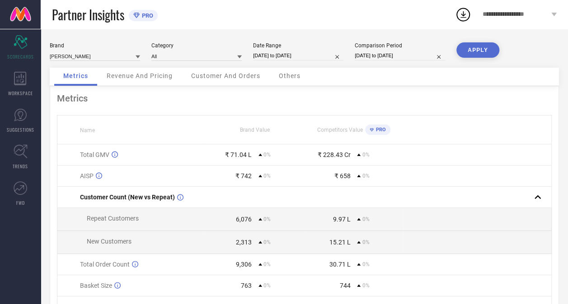
select select "3"
select select "2025"
select select "4"
select select "2025"
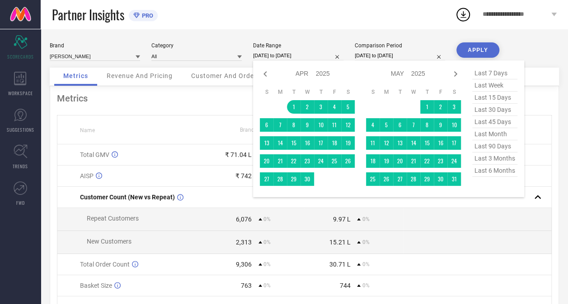
click at [282, 57] on input "[DATE] to [DATE]" at bounding box center [298, 55] width 90 height 9
type input "After [DATE]"
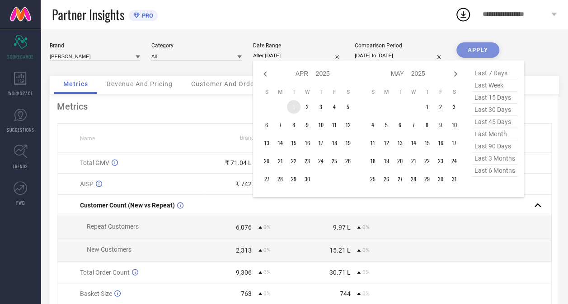
click at [293, 107] on td "1" at bounding box center [294, 107] width 14 height 14
click at [454, 74] on icon at bounding box center [455, 74] width 11 height 11
select select "4"
select select "2025"
select select "5"
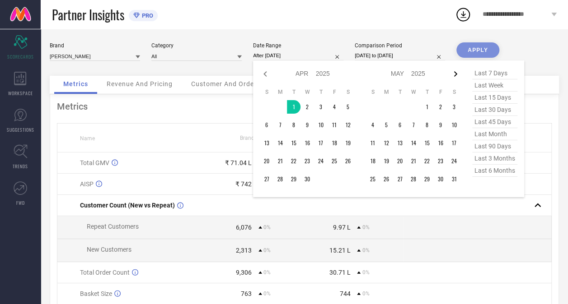
select select "2025"
click at [454, 74] on icon at bounding box center [455, 74] width 11 height 11
select select "5"
select select "2025"
select select "6"
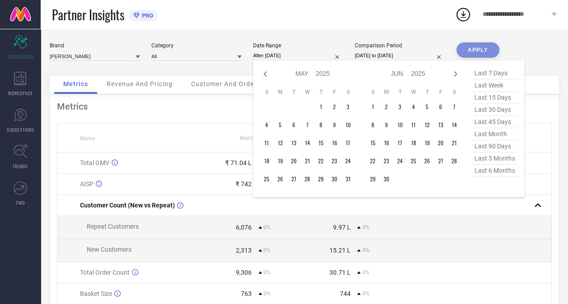
select select "2025"
click at [454, 74] on icon at bounding box center [455, 74] width 11 height 11
select select "6"
select select "2025"
select select "7"
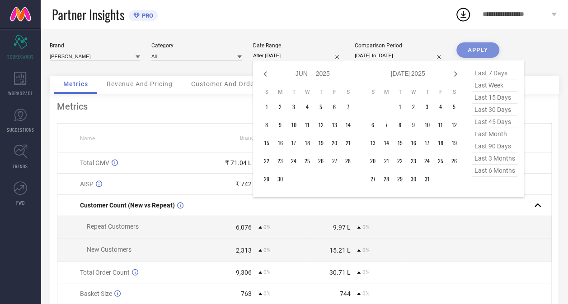
select select "2025"
click at [454, 74] on icon at bounding box center [455, 74] width 11 height 11
select select "7"
select select "2025"
select select "8"
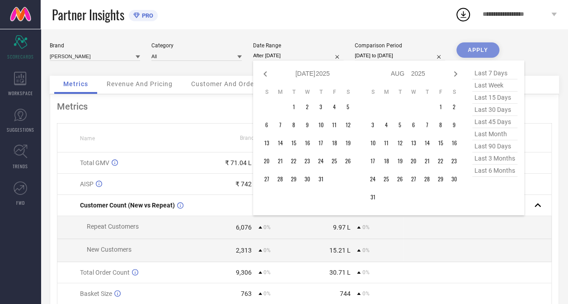
select select "2025"
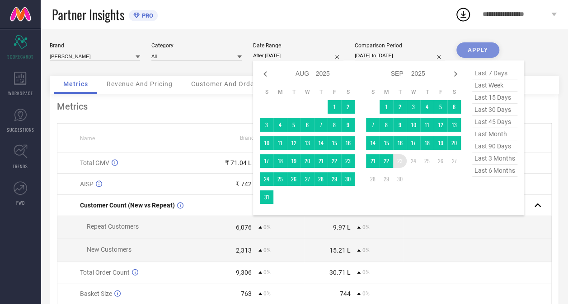
type input "[DATE] to [DATE]"
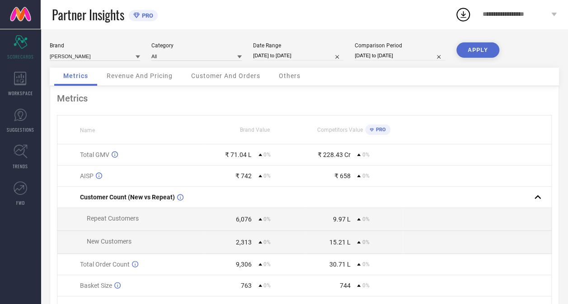
select select "3"
select select "2025"
select select "4"
select select "2025"
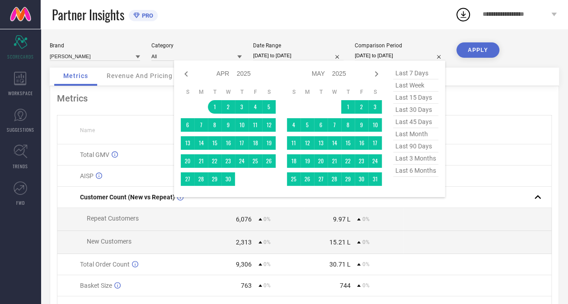
click at [390, 57] on input "[DATE] to [DATE]" at bounding box center [399, 55] width 90 height 9
type input "After [DATE]"
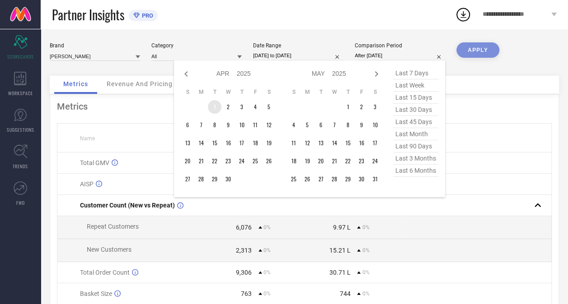
click at [215, 108] on td "1" at bounding box center [215, 107] width 14 height 14
click at [378, 74] on icon at bounding box center [376, 73] width 3 height 5
select select "5"
select select "2025"
select select "6"
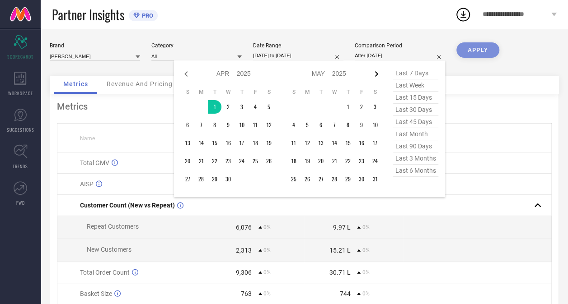
select select "2025"
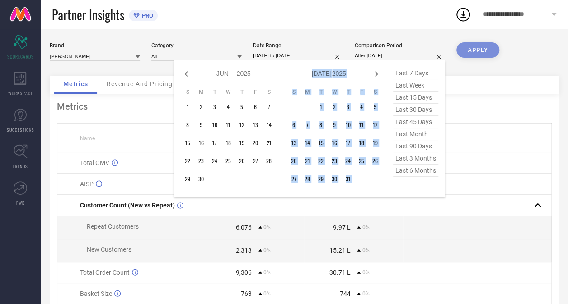
click at [378, 74] on icon at bounding box center [376, 73] width 3 height 5
select select "6"
select select "2025"
select select "7"
select select "2025"
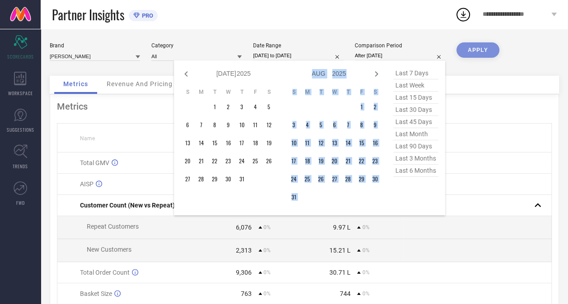
click at [378, 74] on icon at bounding box center [376, 73] width 3 height 5
select select "7"
select select "2025"
select select "8"
select select "2025"
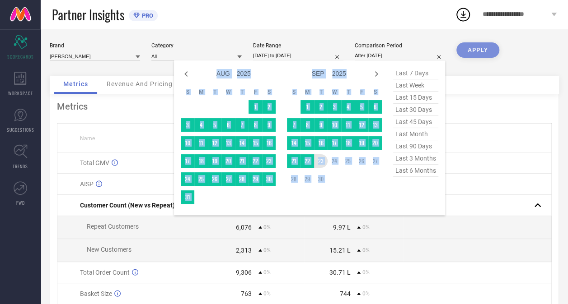
type input "[DATE] to [DATE]"
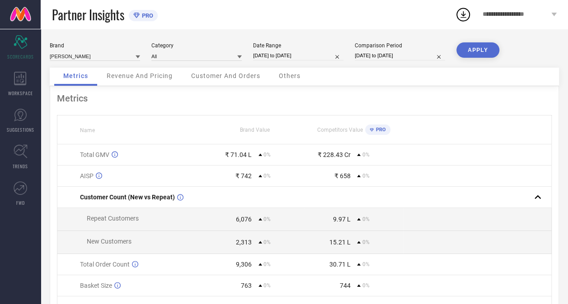
click at [475, 50] on button "APPLY" at bounding box center [477, 49] width 43 height 15
click at [138, 79] on span "Revenue And Pricing" at bounding box center [140, 75] width 66 height 7
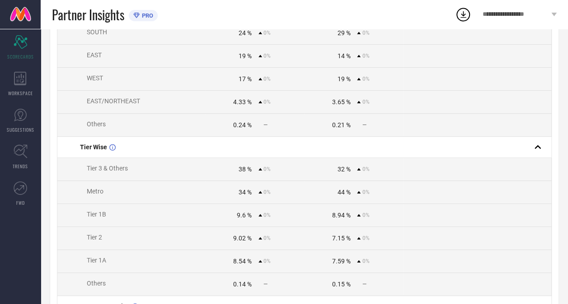
scroll to position [11, 0]
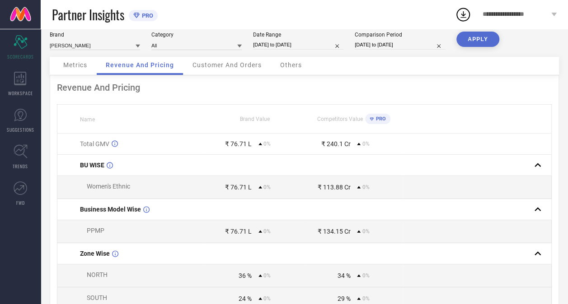
click at [235, 65] on span "Customer And Orders" at bounding box center [226, 64] width 69 height 7
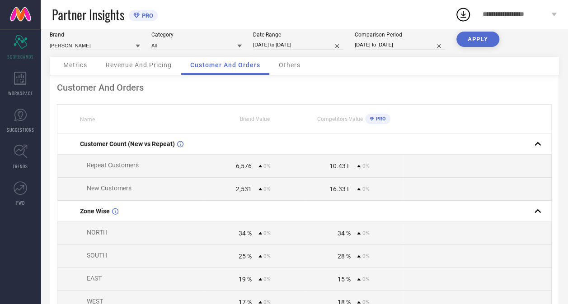
click at [292, 67] on span "Others" at bounding box center [290, 64] width 22 height 7
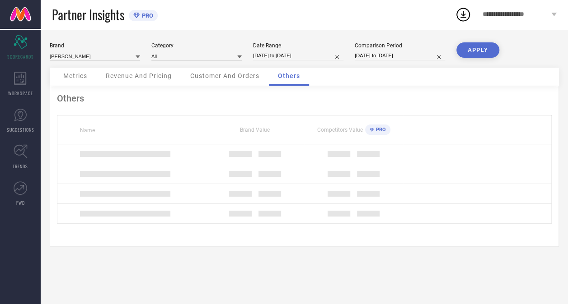
scroll to position [0, 0]
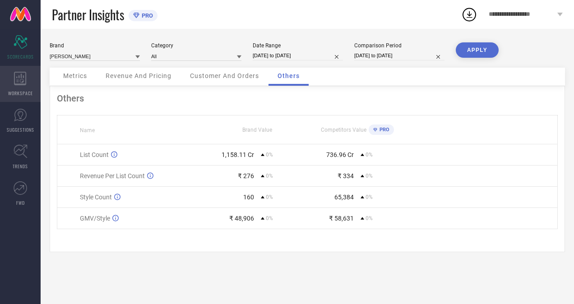
click at [19, 86] on div "WORKSPACE" at bounding box center [20, 84] width 41 height 36
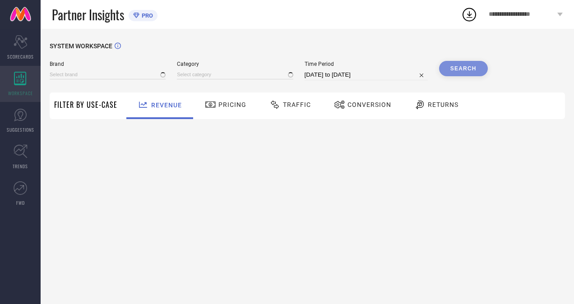
type input "[PERSON_NAME]"
type input "All"
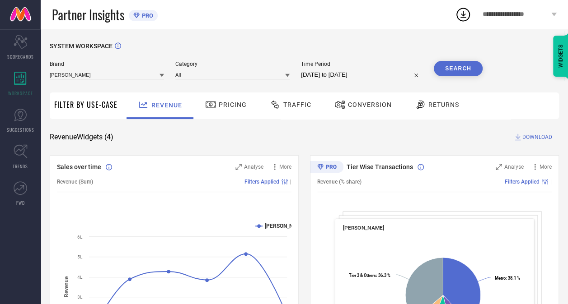
click at [232, 106] on span "Pricing" at bounding box center [233, 104] width 28 height 7
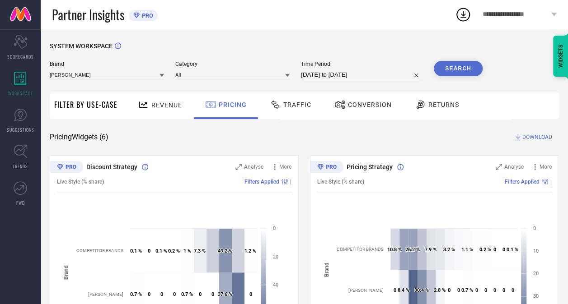
click at [288, 101] on span "Traffic" at bounding box center [297, 104] width 28 height 7
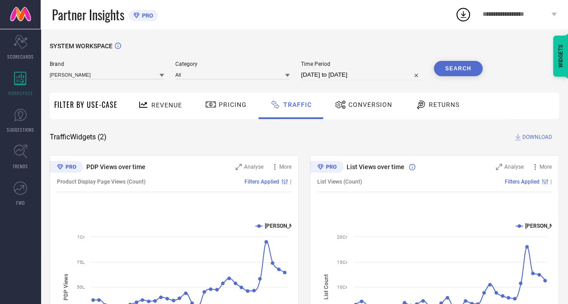
click at [424, 109] on div at bounding box center [422, 104] width 14 height 11
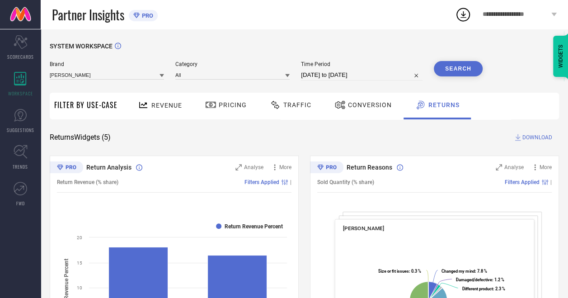
select select "7"
select select "2025"
select select "8"
select select "2025"
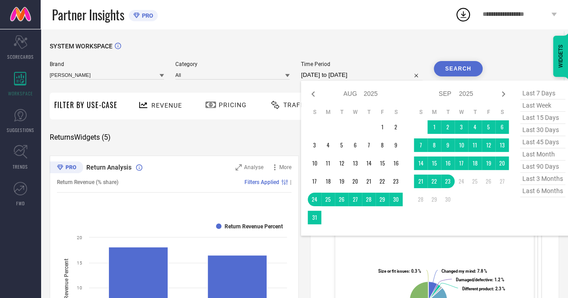
click at [315, 77] on input "[DATE] to [DATE]" at bounding box center [361, 75] width 121 height 11
click at [548, 193] on span "last 6 months" at bounding box center [542, 191] width 45 height 12
type input "[DATE] to [DATE]"
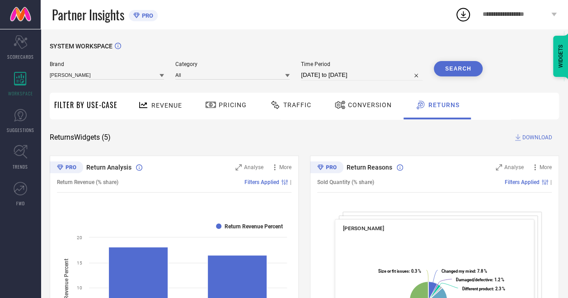
click at [331, 72] on input "[DATE] to [DATE]" at bounding box center [361, 75] width 121 height 11
select select "2"
select select "2025"
select select "3"
select select "2025"
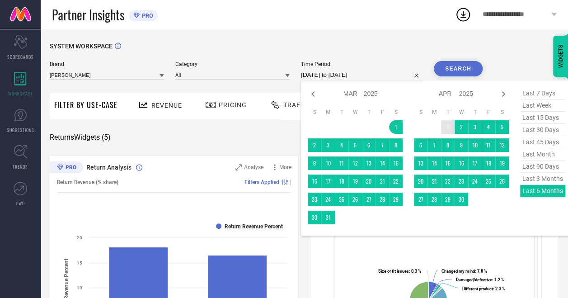
type input "After [DATE]"
click at [449, 131] on td "1" at bounding box center [448, 127] width 14 height 14
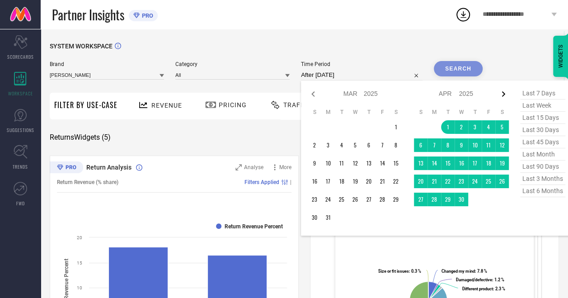
click at [505, 94] on icon at bounding box center [503, 93] width 3 height 5
select select "3"
select select "2025"
select select "4"
select select "2025"
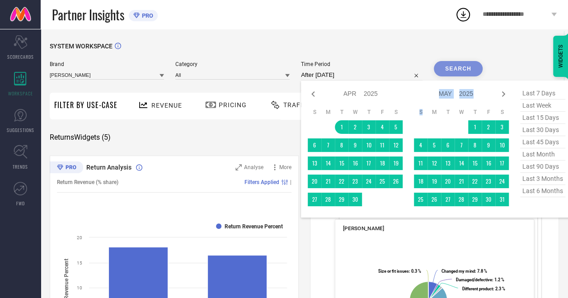
click at [505, 94] on icon at bounding box center [503, 93] width 3 height 5
select select "4"
select select "2025"
select select "5"
select select "2025"
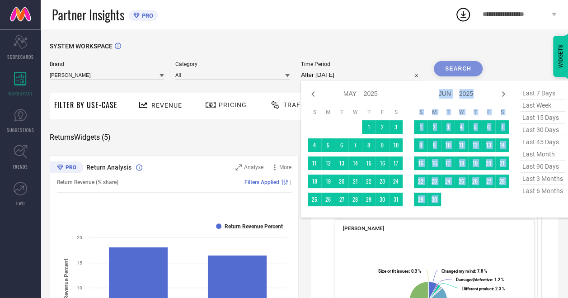
click at [505, 94] on icon at bounding box center [503, 93] width 3 height 5
select select "5"
select select "2025"
select select "6"
select select "2025"
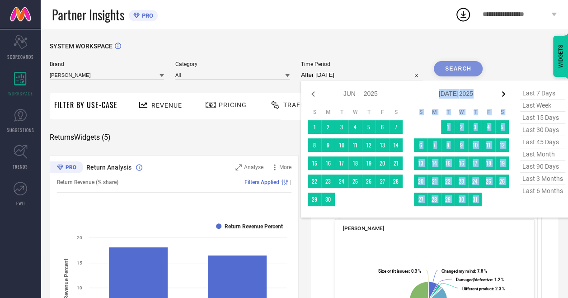
click at [505, 94] on icon at bounding box center [503, 93] width 3 height 5
select select "6"
select select "2025"
select select "7"
select select "2025"
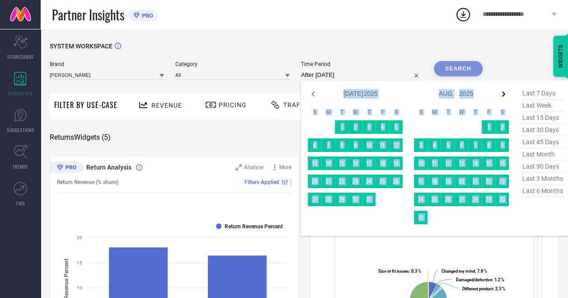
click at [505, 94] on icon at bounding box center [503, 93] width 3 height 5
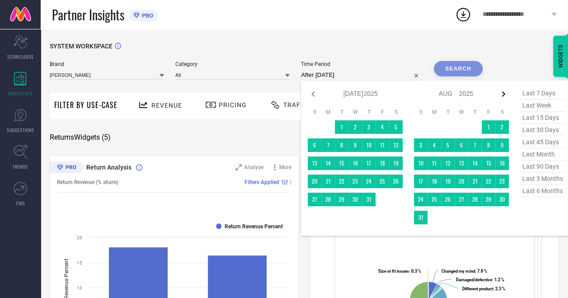
select select "7"
select select "2025"
select select "8"
select select "2025"
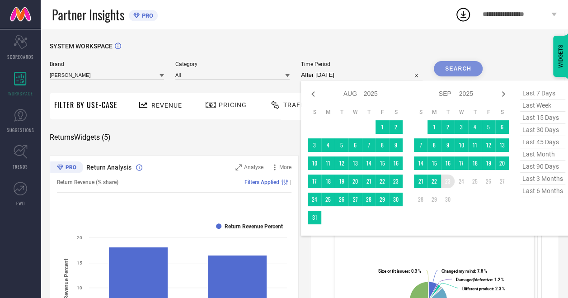
type input "[DATE] to [DATE]"
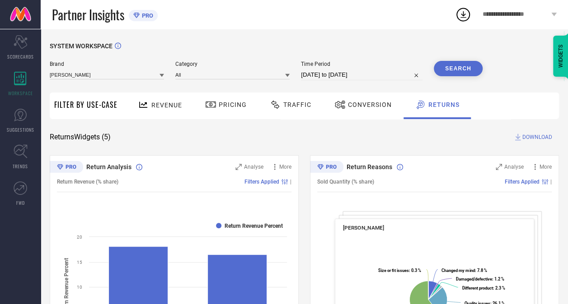
click at [460, 71] on button "Search" at bounding box center [458, 68] width 49 height 15
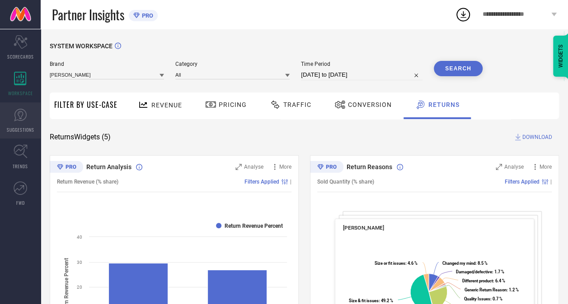
click at [23, 121] on icon at bounding box center [21, 115] width 14 height 14
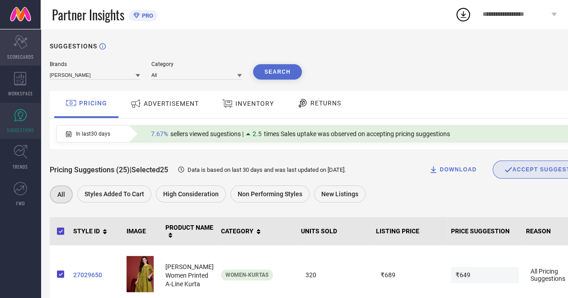
click at [18, 40] on icon "Scorecard" at bounding box center [21, 42] width 14 height 14
